Goal: Information Seeking & Learning: Learn about a topic

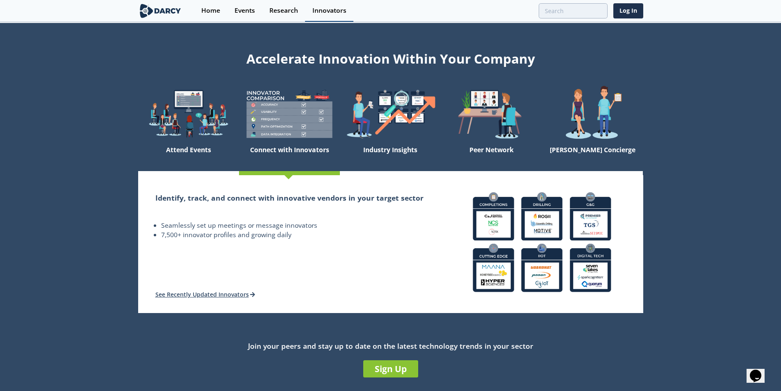
click at [326, 10] on div "Innovators" at bounding box center [330, 10] width 34 height 7
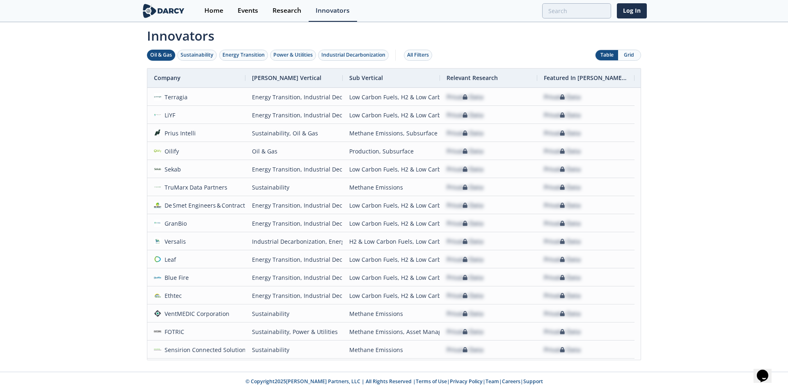
click at [166, 53] on div "Oil & Gas" at bounding box center [161, 54] width 22 height 7
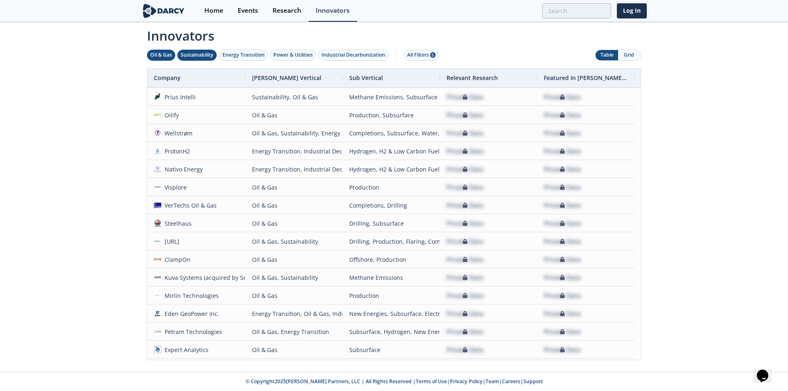
click at [199, 57] on div "Sustainability" at bounding box center [197, 54] width 33 height 7
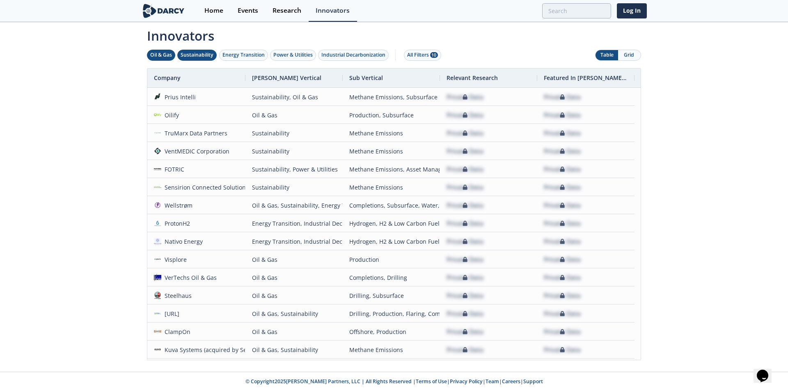
click at [161, 55] on div "Oil & Gas" at bounding box center [161, 54] width 22 height 7
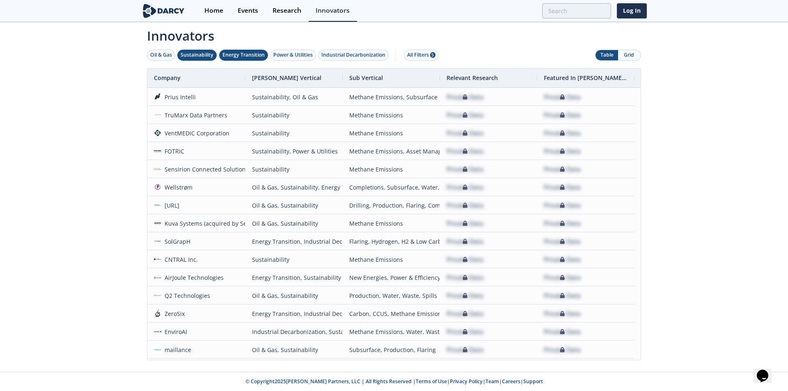
click at [238, 51] on button "Energy Transition" at bounding box center [243, 55] width 49 height 11
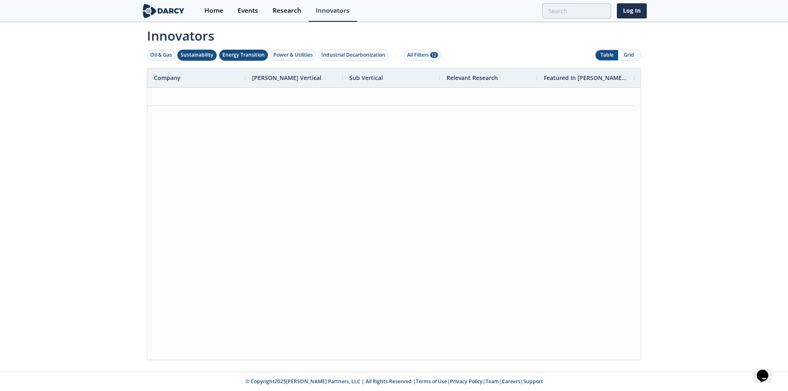
click at [199, 57] on div "Sustainability" at bounding box center [197, 54] width 33 height 7
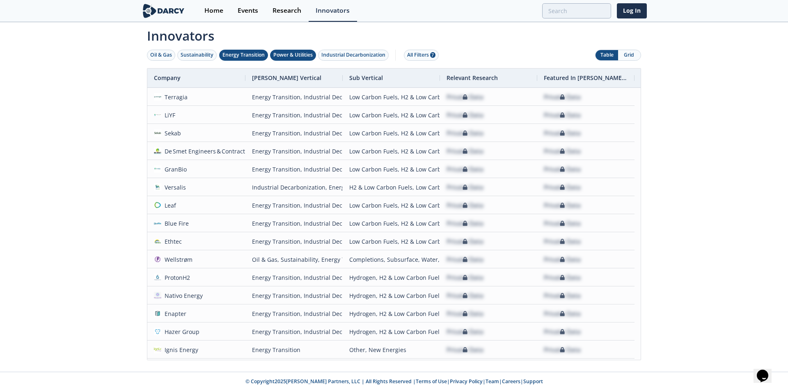
click at [281, 52] on div "Power & Utilities" at bounding box center [292, 54] width 39 height 7
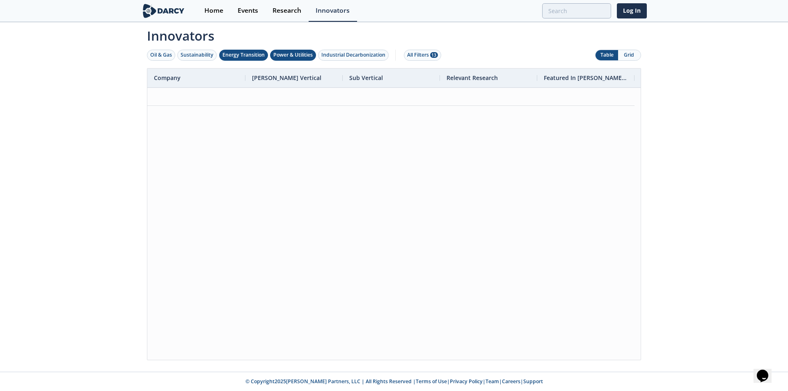
click at [242, 52] on div "Energy Transition" at bounding box center [243, 54] width 42 height 7
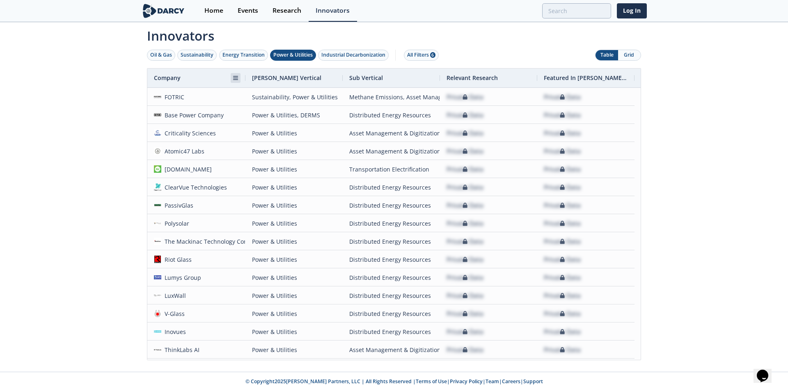
click at [232, 80] on span at bounding box center [235, 78] width 7 height 7
click at [288, 123] on button "Apply" at bounding box center [303, 131] width 30 height 16
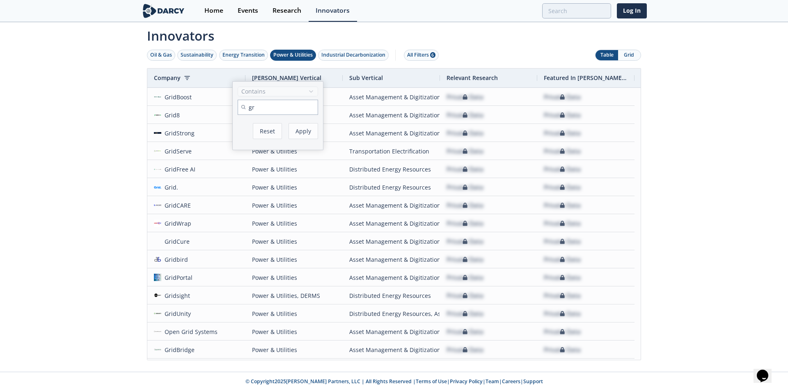
type input "g"
click at [288, 123] on button "Apply" at bounding box center [303, 131] width 30 height 16
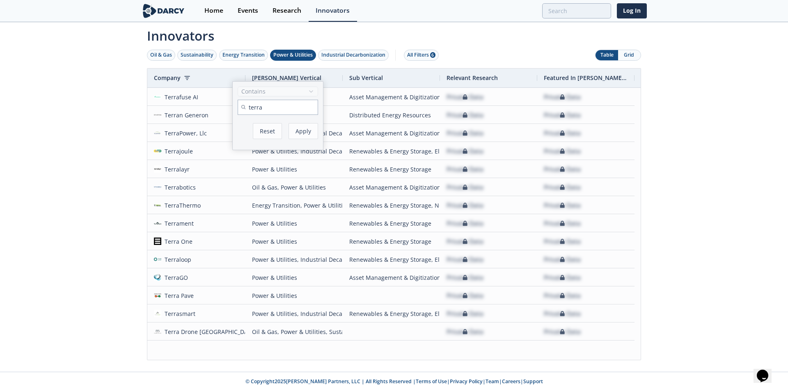
click at [270, 106] on input "terra" at bounding box center [278, 107] width 80 height 15
type input "terraflow"
click at [295, 130] on button "Apply" at bounding box center [303, 131] width 30 height 16
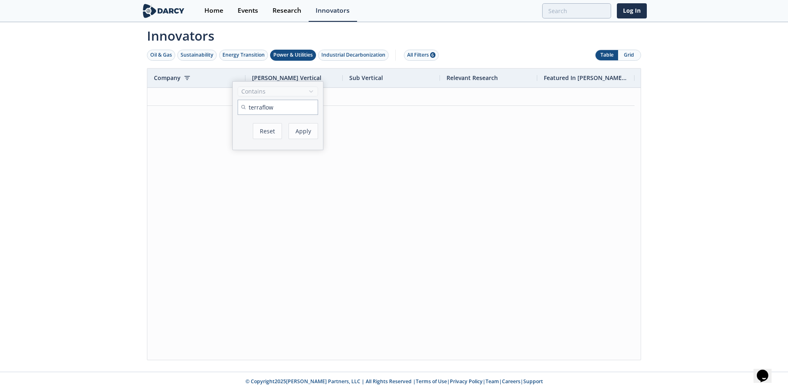
click at [296, 55] on div "Power & Utilities" at bounding box center [292, 54] width 39 height 7
click at [236, 78] on span at bounding box center [235, 78] width 7 height 7
click at [302, 131] on button "Apply" at bounding box center [303, 131] width 30 height 16
click at [108, 95] on div "Innovators Oil & Gas Sustainability Energy Transition Power & Utilities Industr…" at bounding box center [394, 197] width 788 height 349
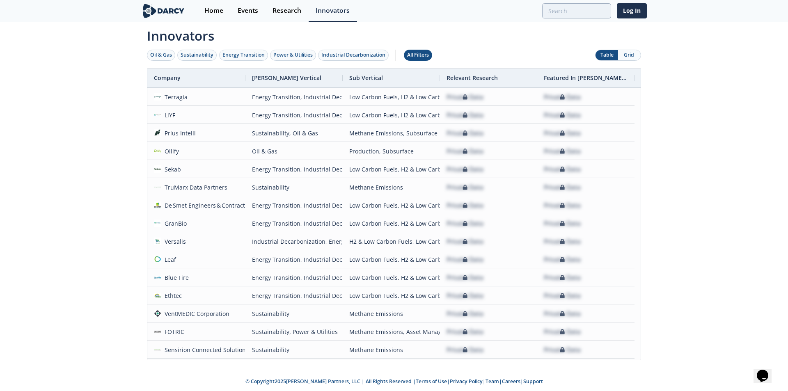
click at [424, 52] on div "All Filters" at bounding box center [418, 54] width 22 height 7
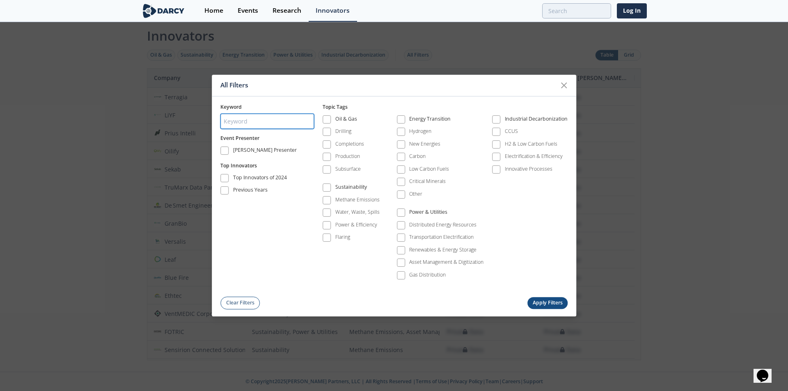
click at [290, 121] on input "search" at bounding box center [267, 121] width 94 height 15
type input "terraflow"
click at [548, 305] on button "Apply Filters" at bounding box center [547, 303] width 40 height 12
